Goal: Book appointment/travel/reservation

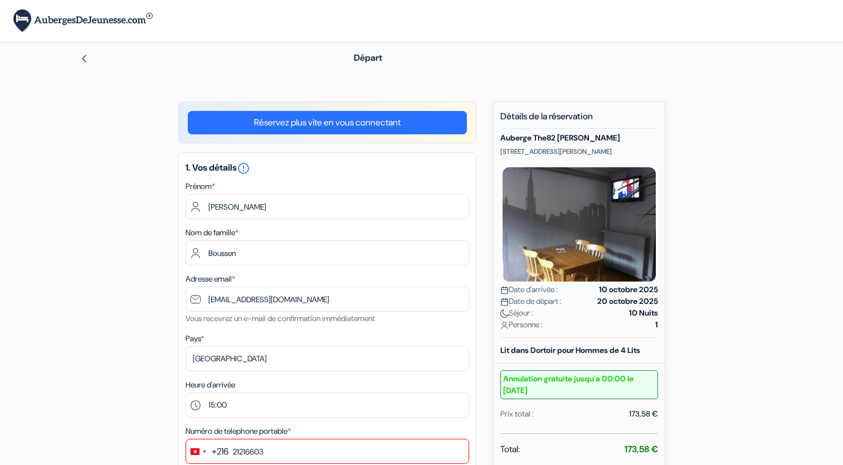
select select "15"
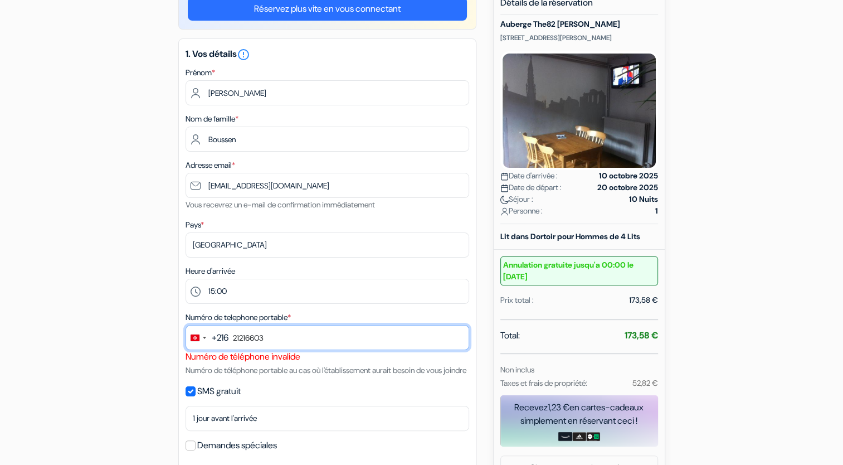
click at [410, 333] on input "21216603" at bounding box center [327, 337] width 284 height 25
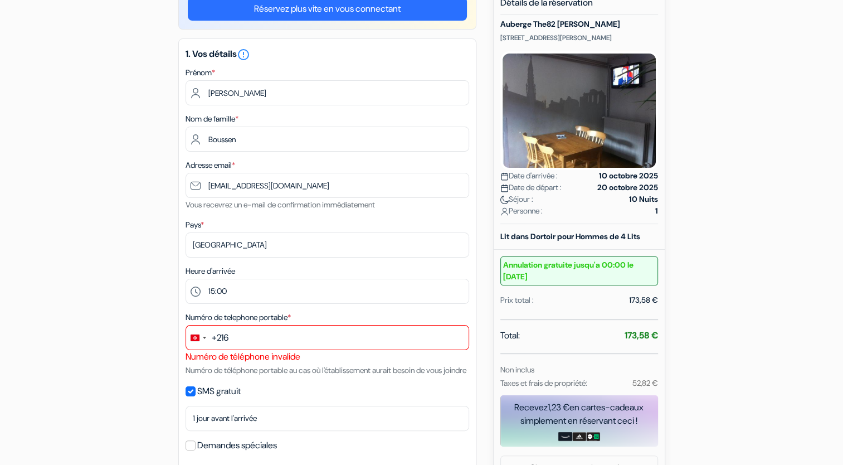
click at [642, 304] on div "173,58 €" at bounding box center [643, 300] width 29 height 12
click at [715, 293] on div "add_box Auberge The82 [PERSON_NAME] [STREET_ADDRESS] Détails de l'établissement…" at bounding box center [421, 393] width 735 height 811
